Goal: Check status: Check status

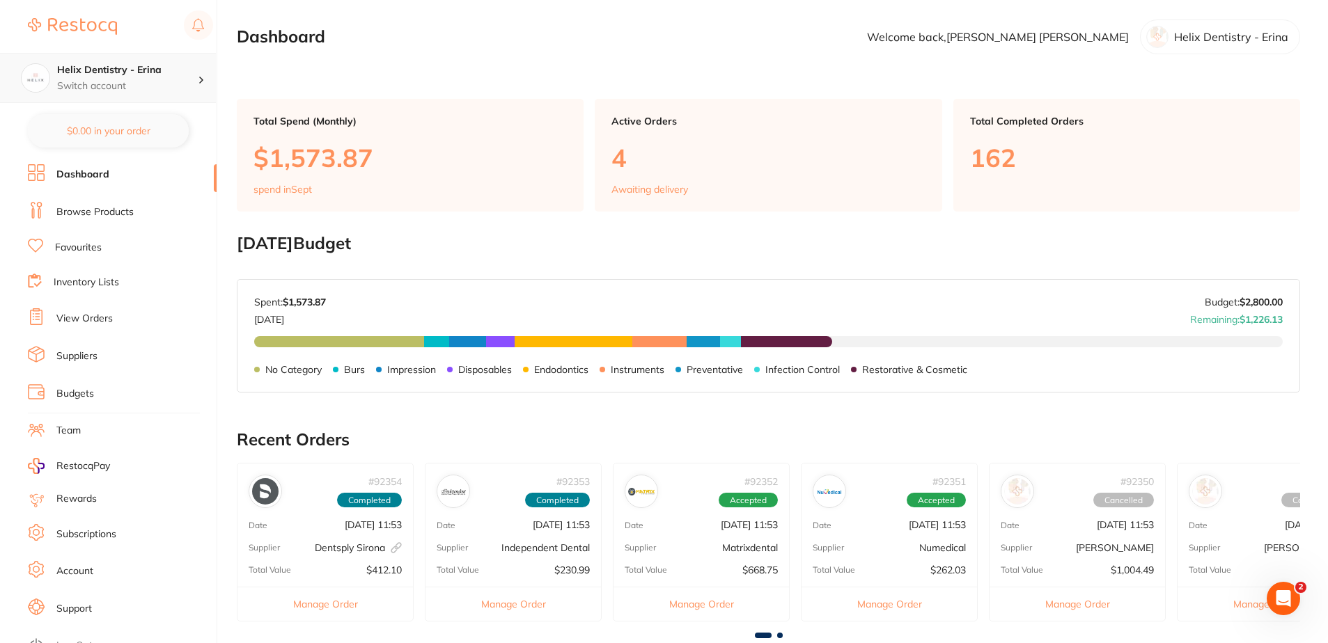
click at [122, 72] on h4 "Helix Dentistry - Erina" at bounding box center [127, 70] width 141 height 14
click at [109, 314] on link "View Orders" at bounding box center [84, 319] width 56 height 14
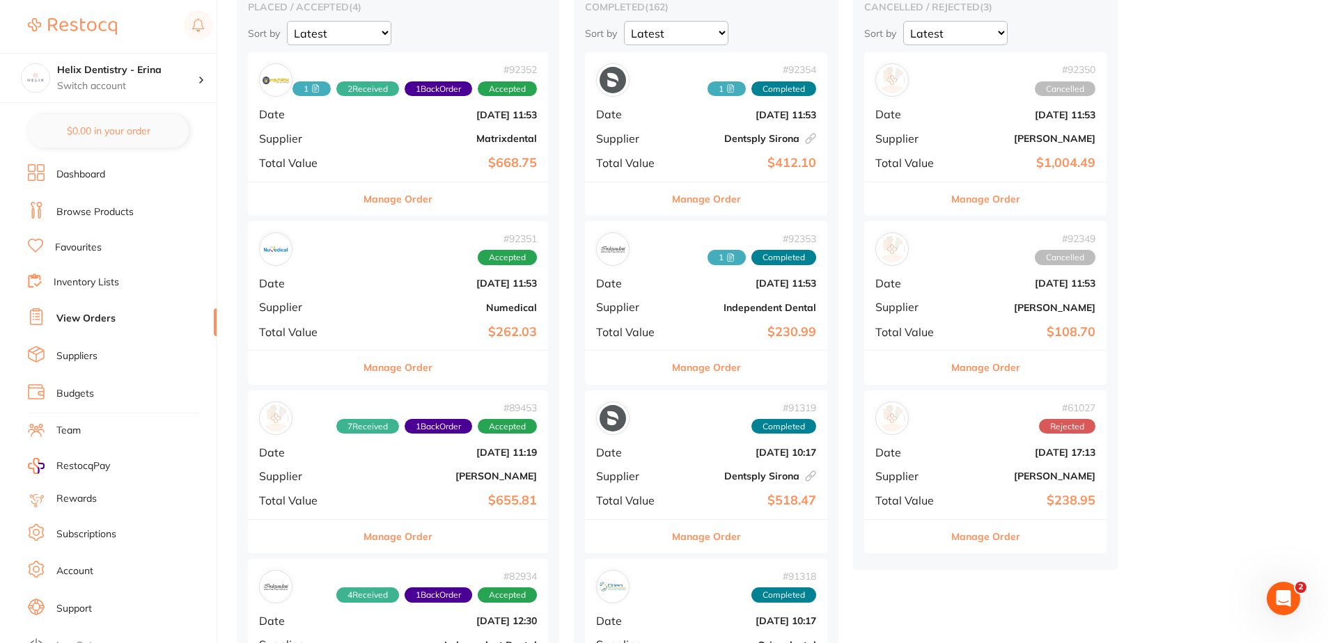
scroll to position [139, 0]
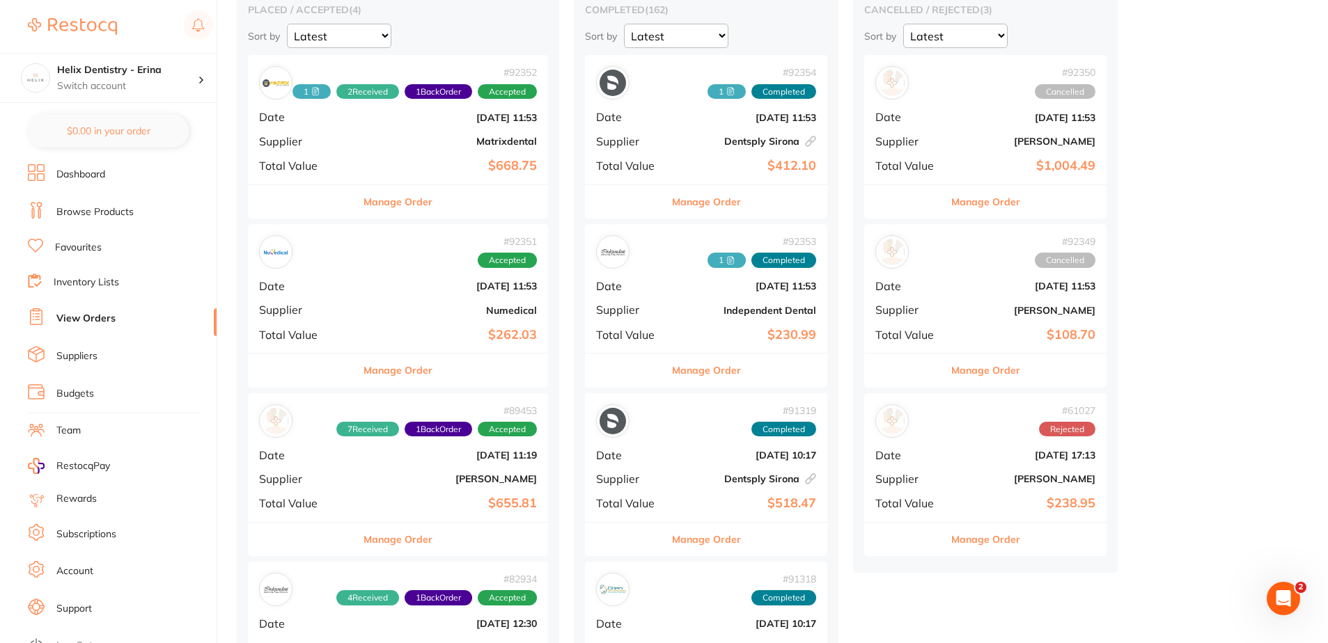
click at [441, 321] on div "# 92351 Accepted Date [DATE] 11:53 Supplier Numedical Total Value $262.03" at bounding box center [398, 288] width 300 height 129
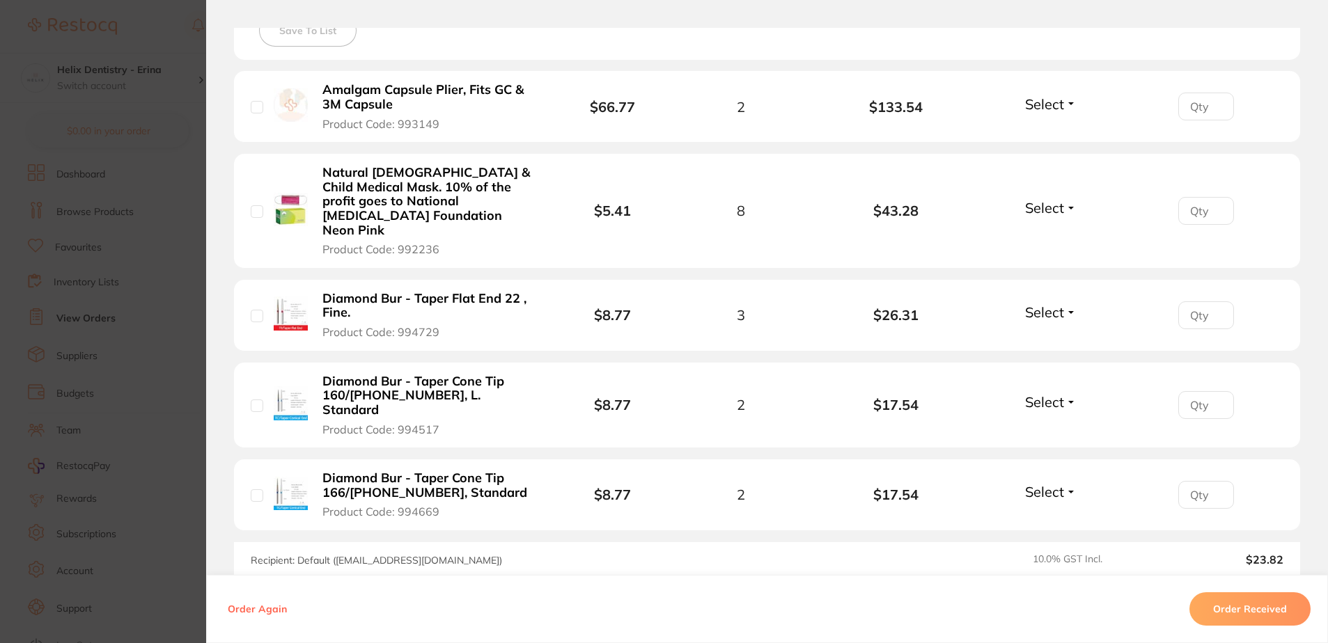
scroll to position [487, 0]
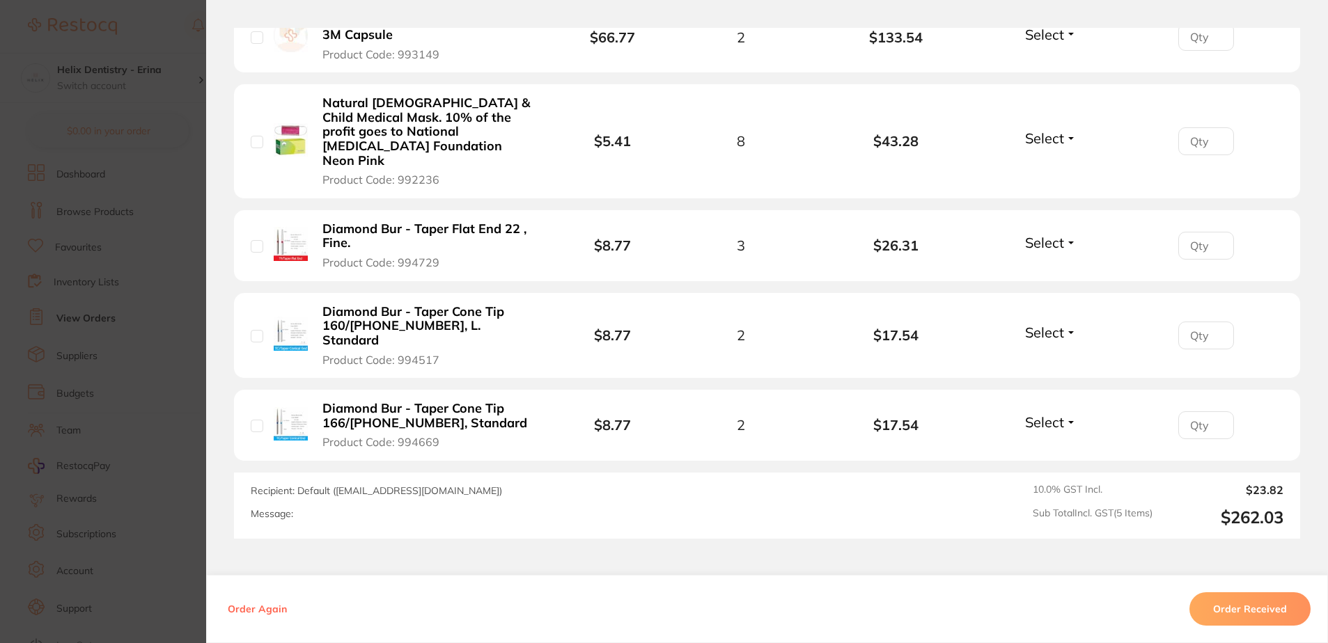
click at [1236, 609] on button "Order Received" at bounding box center [1249, 609] width 121 height 33
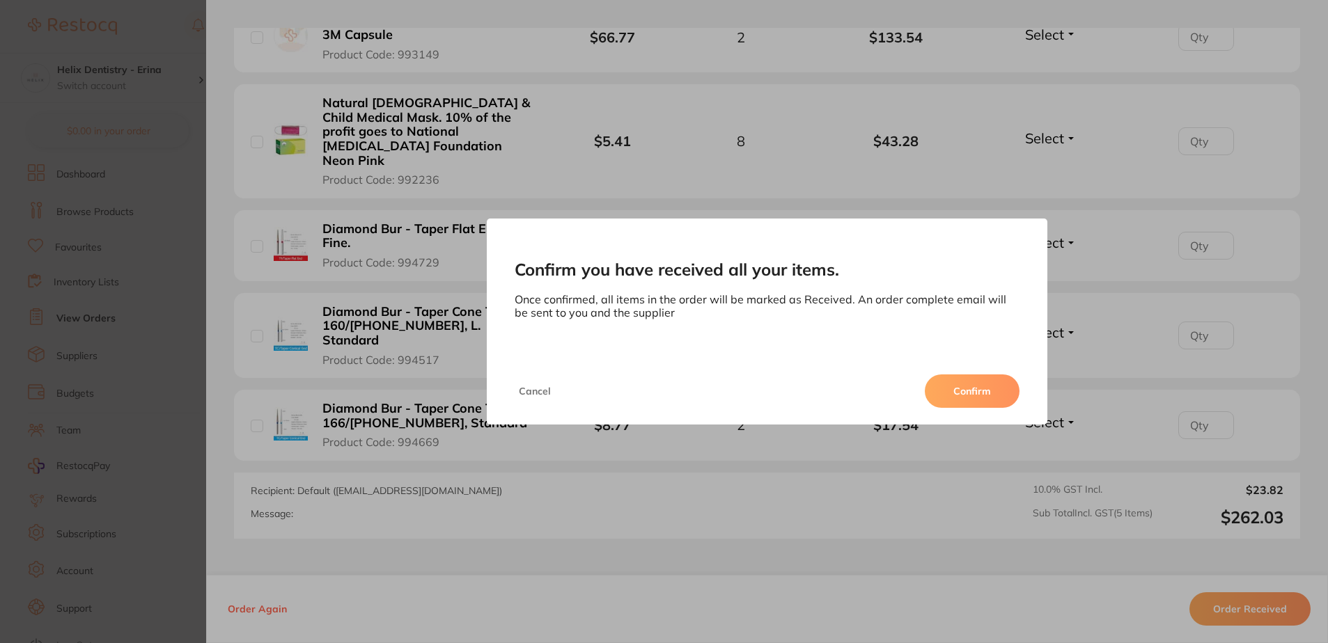
click at [1006, 411] on div "Cancel Confirm" at bounding box center [767, 391] width 561 height 67
click at [997, 396] on button "Confirm" at bounding box center [972, 391] width 95 height 33
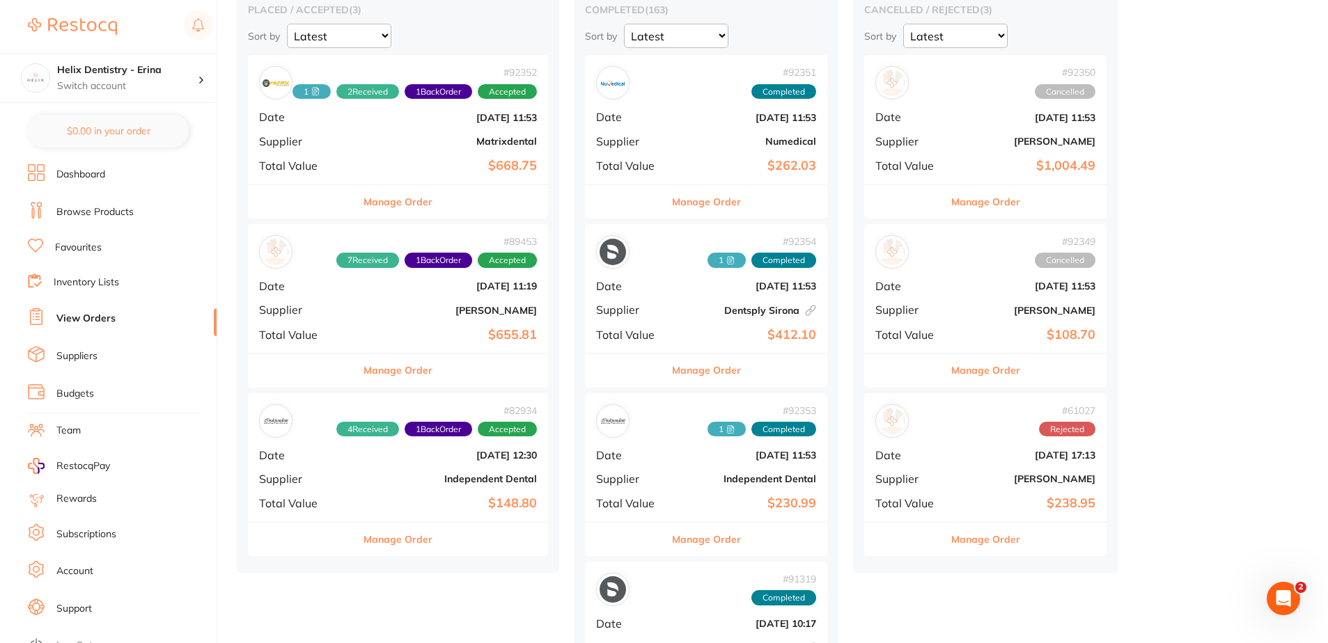
click at [731, 139] on b "Numedical" at bounding box center [746, 141] width 139 height 11
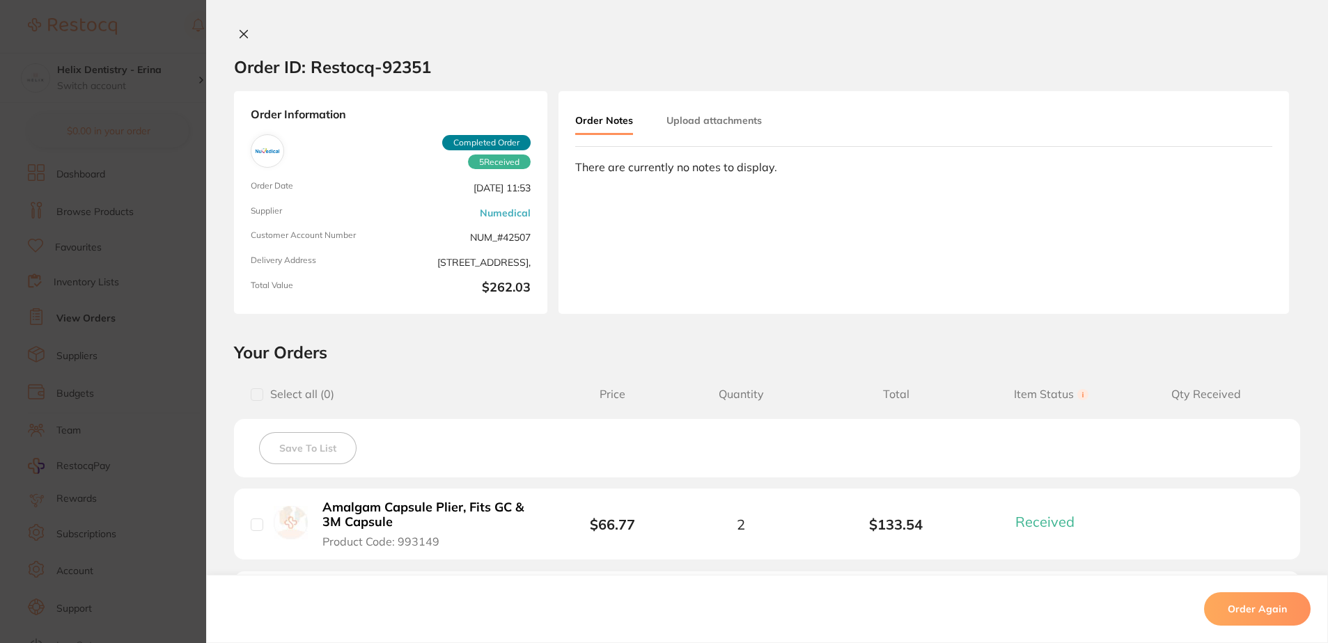
click at [704, 125] on button "Upload attachments" at bounding box center [713, 120] width 95 height 25
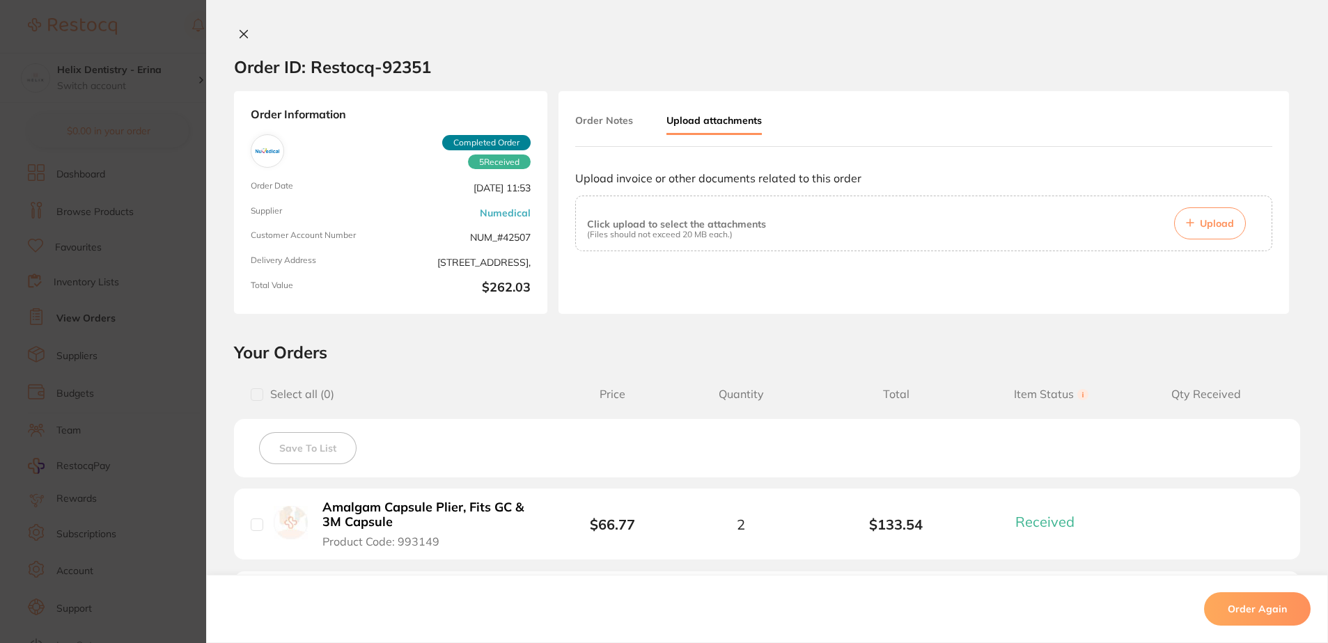
click at [1180, 228] on button "Upload" at bounding box center [1210, 224] width 72 height 32
click at [1210, 212] on button "Upload" at bounding box center [1210, 224] width 72 height 32
click at [487, 231] on span "NUM_#42507" at bounding box center [463, 238] width 134 height 14
click at [962, 235] on div "Click upload to select the attachments (Files should not exceed 20 MB each.) Up…" at bounding box center [923, 224] width 673 height 32
click at [1222, 233] on button "Upload" at bounding box center [1210, 224] width 72 height 32
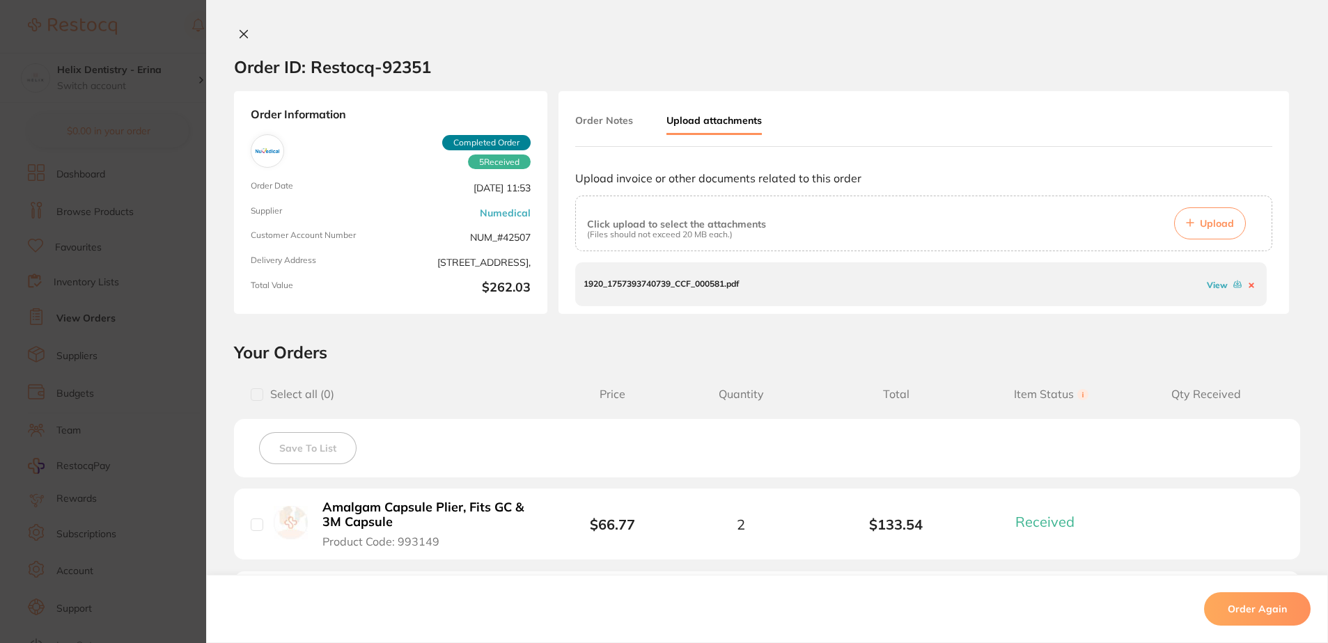
click at [195, 50] on section "Order ID: Restocq- 92351 Order Information 5 Received Completed Order Order Dat…" at bounding box center [664, 321] width 1328 height 643
